Goal: Task Accomplishment & Management: Manage account settings

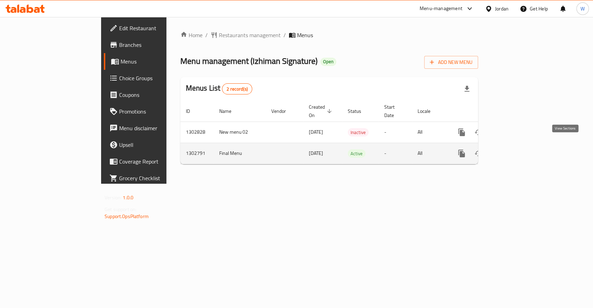
click at [516, 149] on icon "enhanced table" at bounding box center [512, 153] width 8 height 8
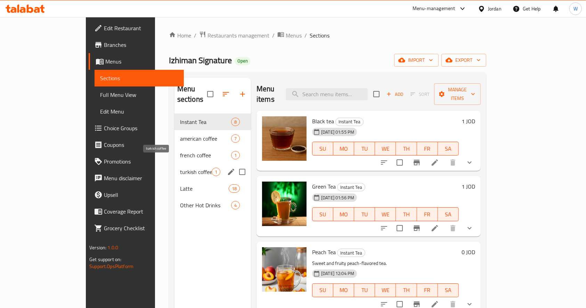
click at [180, 168] on span "turkish coffee" at bounding box center [196, 172] width 32 height 8
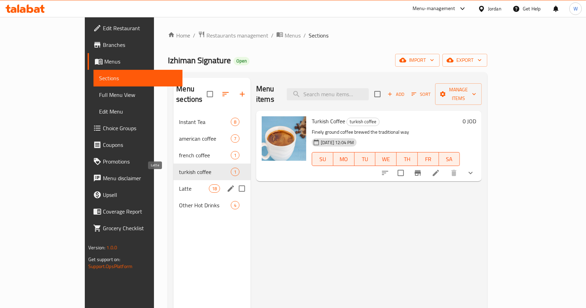
click at [179, 184] on span "Latte" at bounding box center [194, 188] width 30 height 8
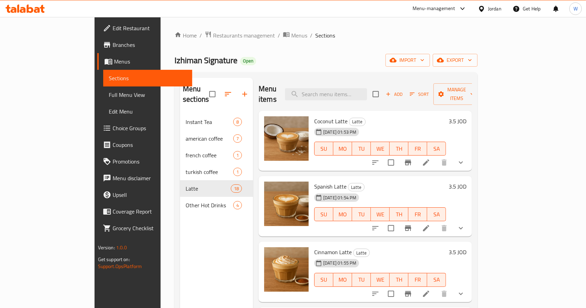
click at [436, 156] on li at bounding box center [425, 162] width 19 height 13
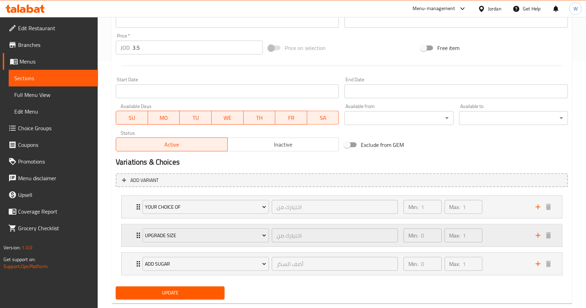
scroll to position [261, 0]
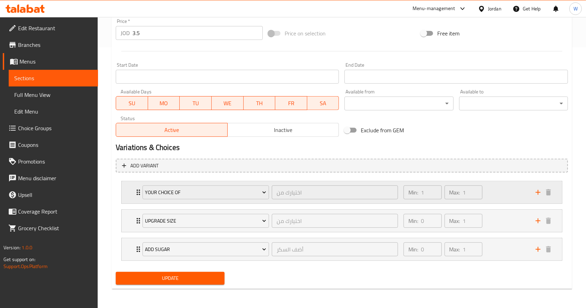
click at [509, 190] on div "Min: 1 ​ Max: 1 ​" at bounding box center [465, 192] width 132 height 22
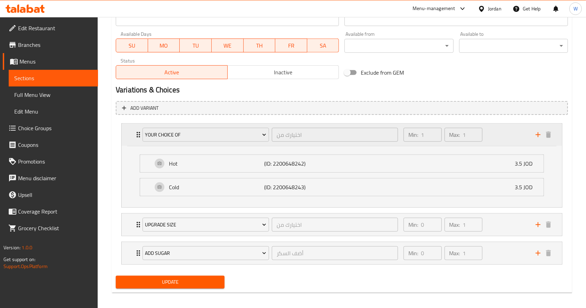
scroll to position [322, 0]
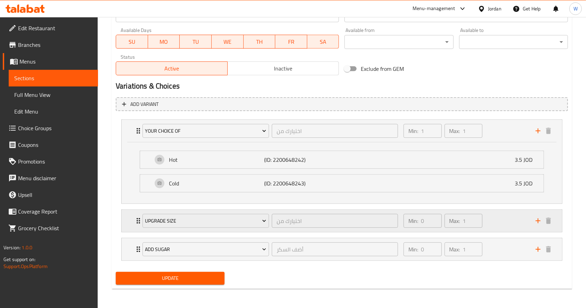
click at [513, 222] on div "Min: 0 ​ Max: 1 ​" at bounding box center [465, 221] width 132 height 22
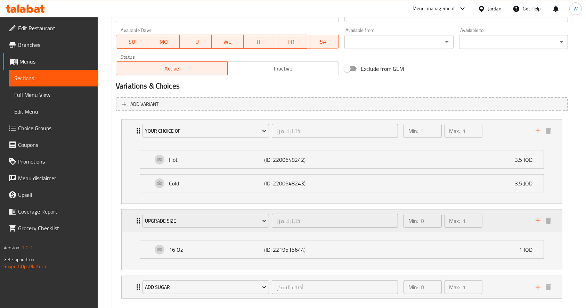
scroll to position [360, 0]
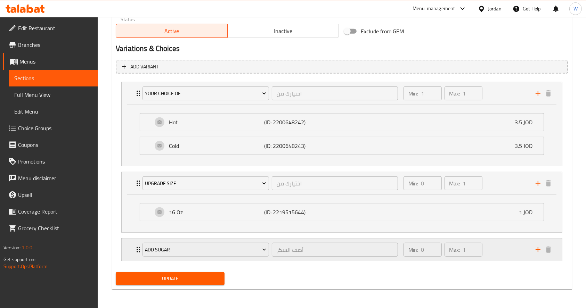
click at [511, 247] on div "Min: 0 ​ Max: 1 ​" at bounding box center [465, 250] width 132 height 22
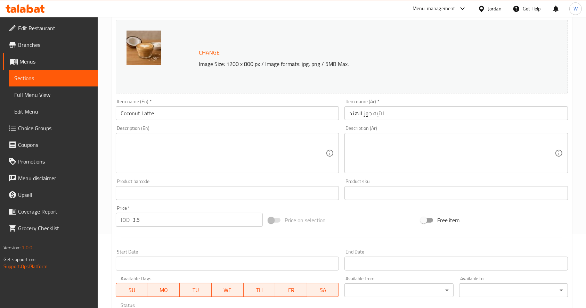
scroll to position [36, 0]
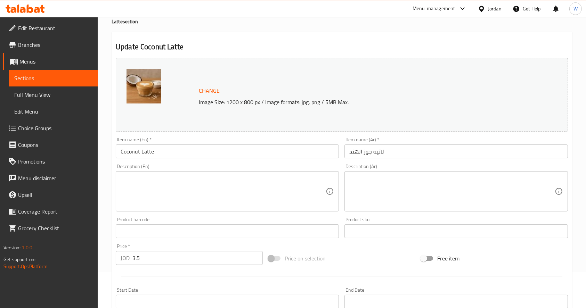
click at [26, 48] on span "Branches" at bounding box center [55, 45] width 74 height 8
